Goal: Information Seeking & Learning: Find specific fact

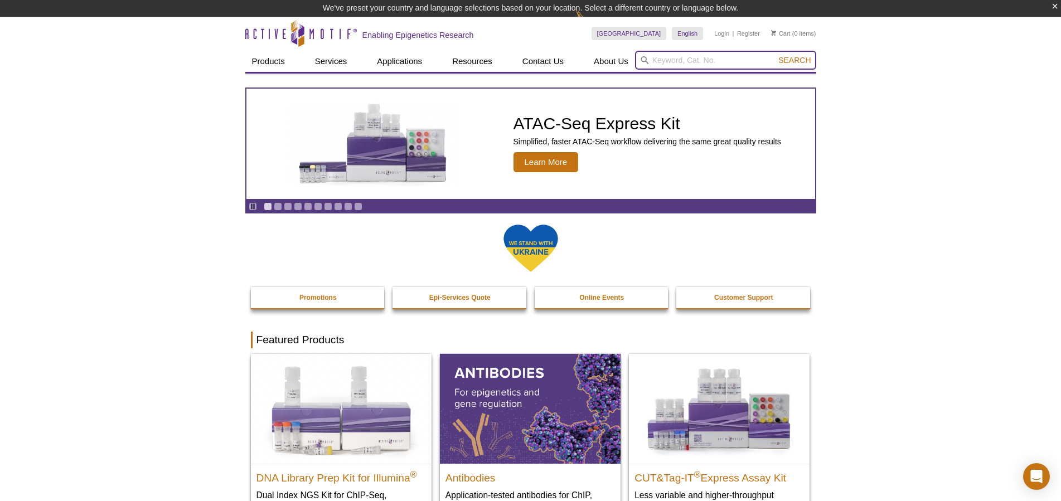
click at [698, 62] on input "search" at bounding box center [725, 60] width 181 height 19
type input "53160"
click at [775, 55] on button "Search" at bounding box center [794, 60] width 39 height 10
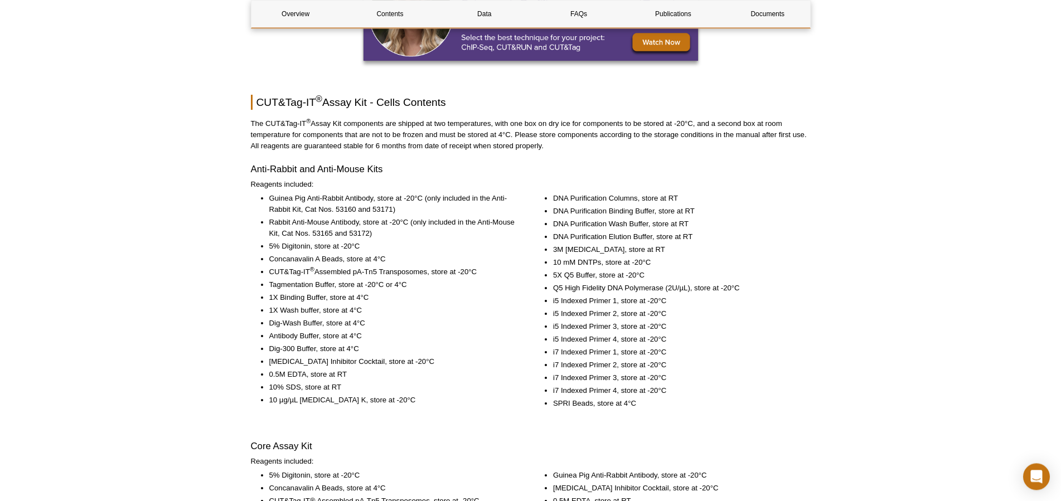
scroll to position [1335, 0]
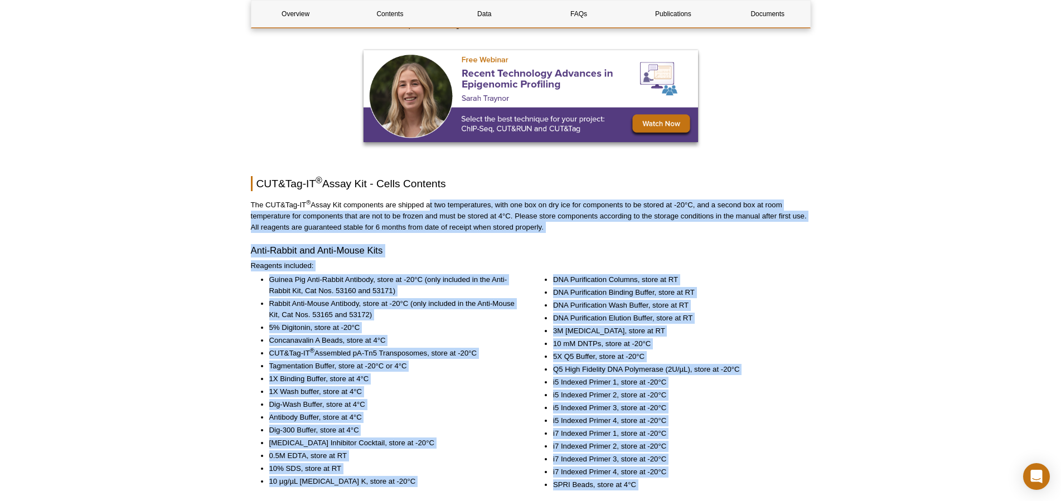
drag, startPoint x: 245, startPoint y: 184, endPoint x: 425, endPoint y: 200, distance: 180.7
drag, startPoint x: 450, startPoint y: 239, endPoint x: 280, endPoint y: 210, distance: 172.3
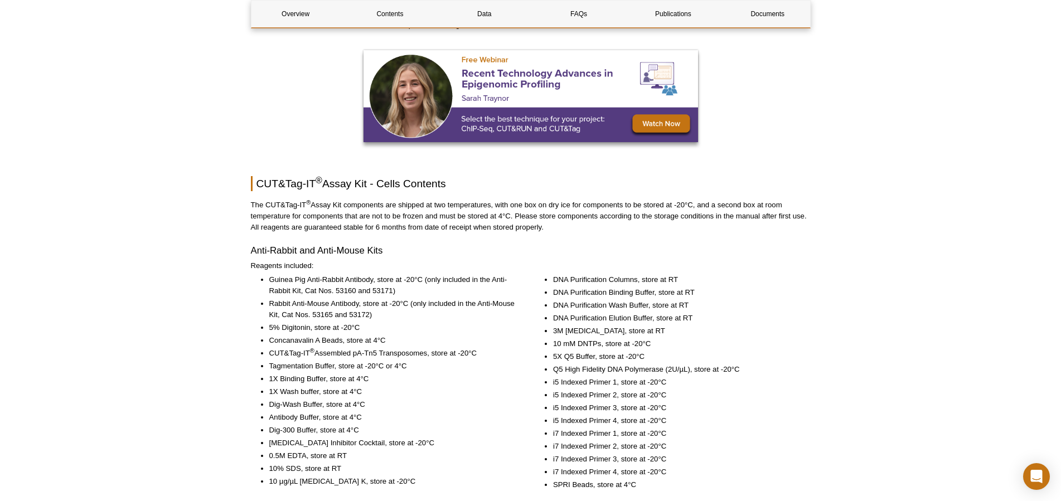
drag, startPoint x: 251, startPoint y: 185, endPoint x: 795, endPoint y: 238, distance: 546.5
copy div "CUT&Tag-IT ® Assay Kit - Cells Contents The CUT&Tag-IT ® Assay Kit components a…"
